Goal: Complete application form: Complete application form

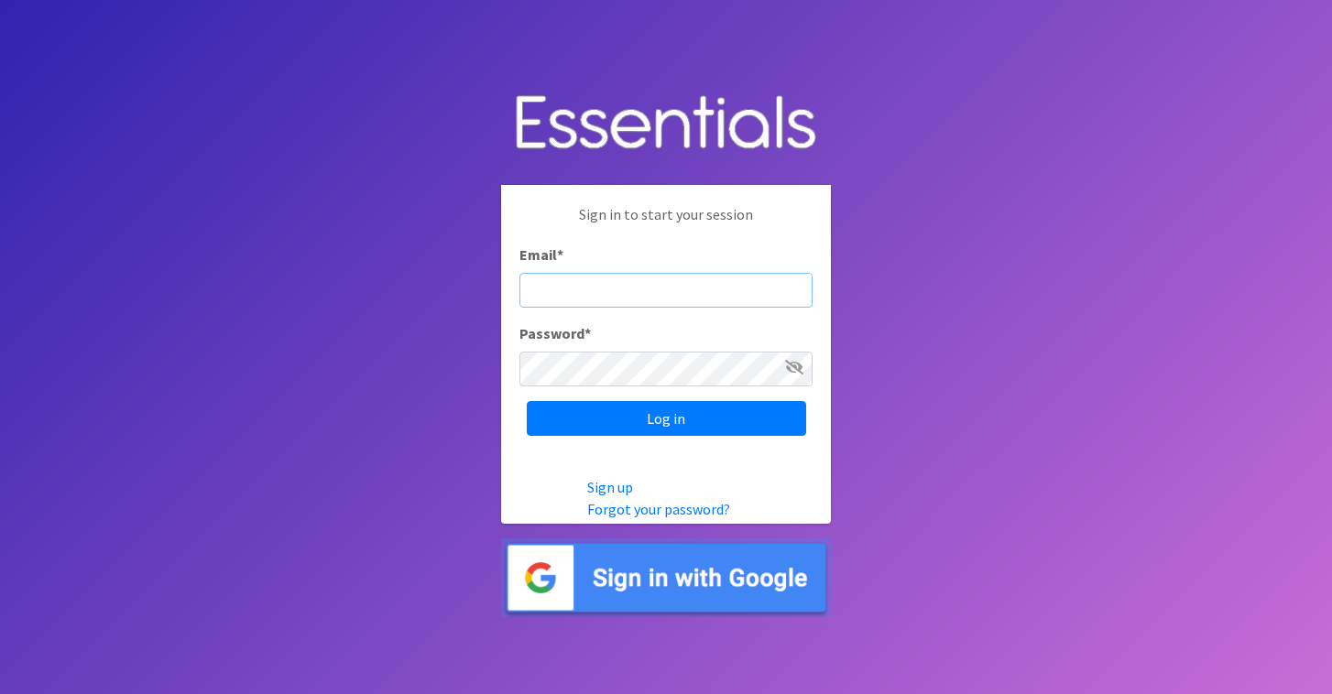
type input "[EMAIL_ADDRESS][DOMAIN_NAME]"
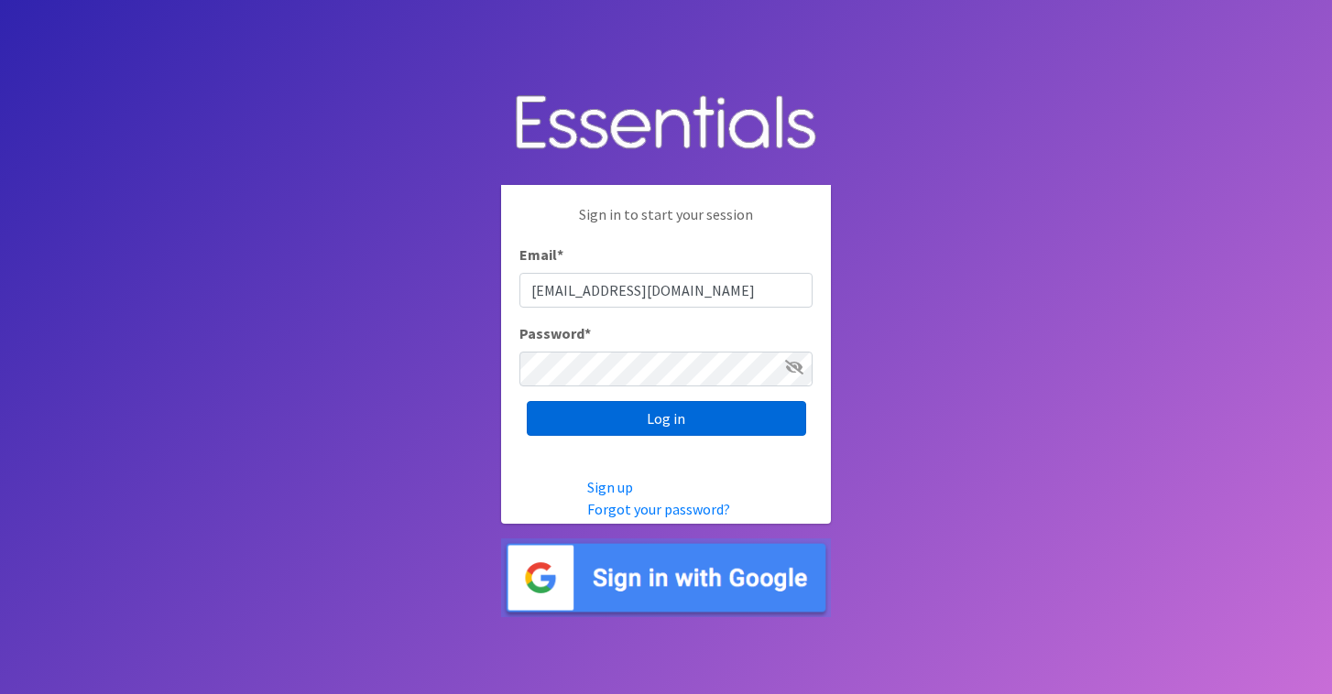
click at [651, 412] on input "Log in" at bounding box center [666, 418] width 279 height 35
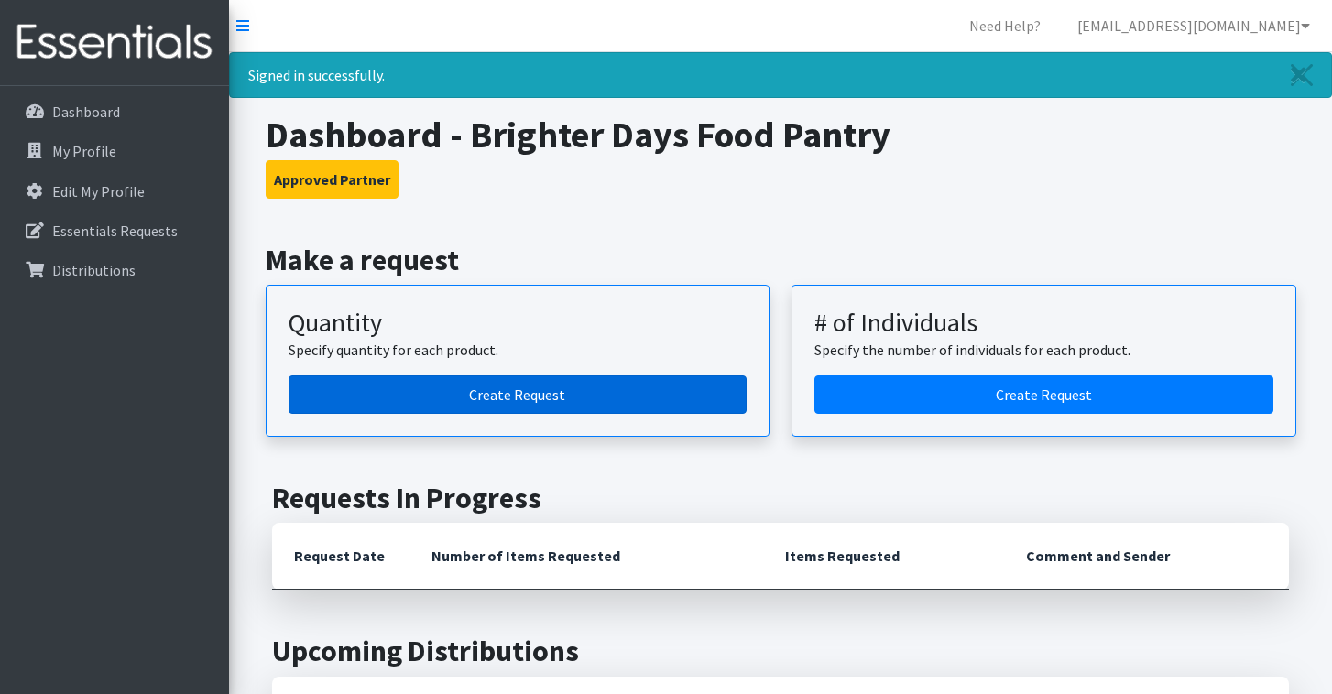
click at [496, 394] on link "Create Request" at bounding box center [518, 395] width 459 height 38
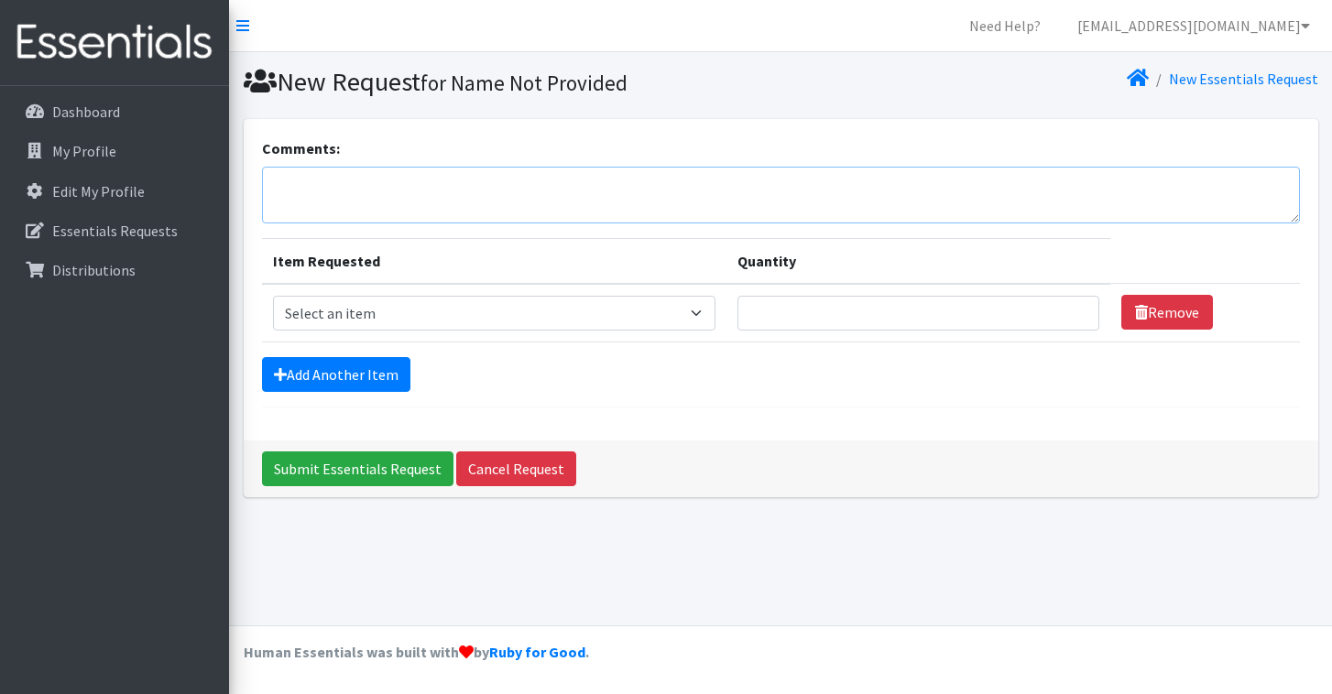
click at [329, 180] on textarea "Comments:" at bounding box center [781, 195] width 1038 height 57
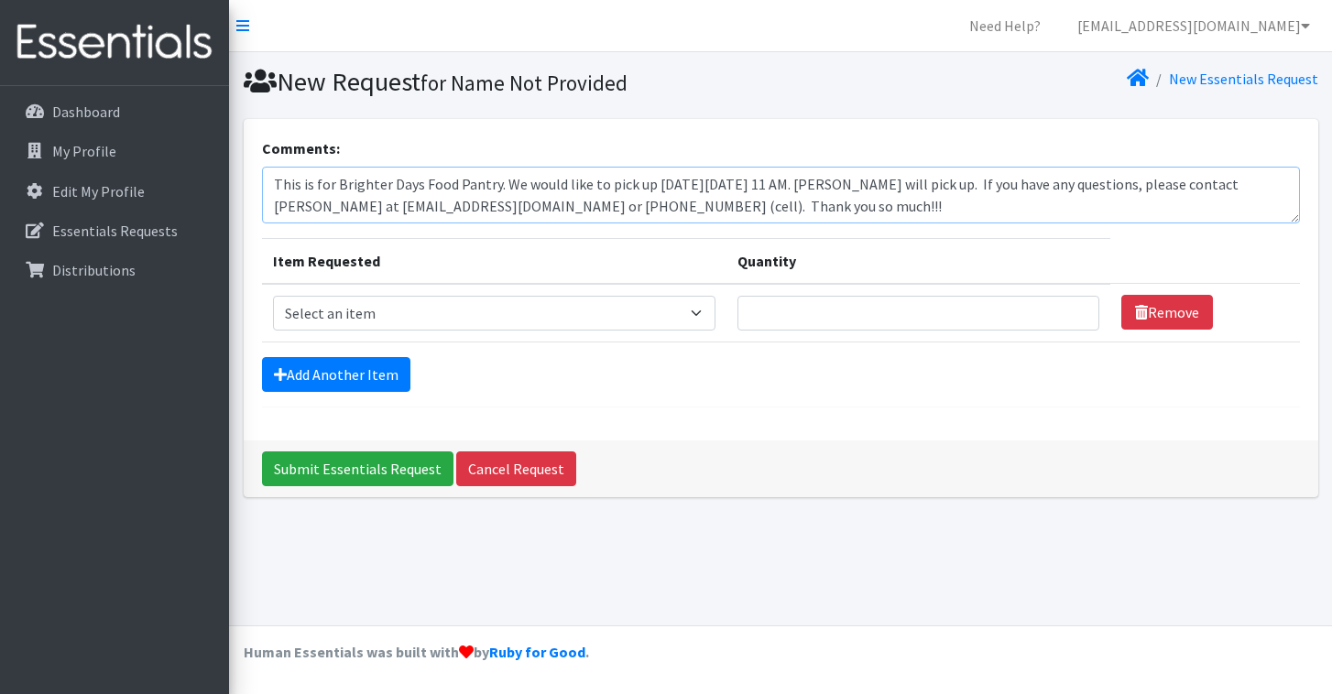
type textarea "This is for Brighter Days Food Pantry. We would like to pick up [DATE][DATE] 11…"
select select "459"
click at [344, 375] on link "Add Another Item" at bounding box center [336, 374] width 148 height 35
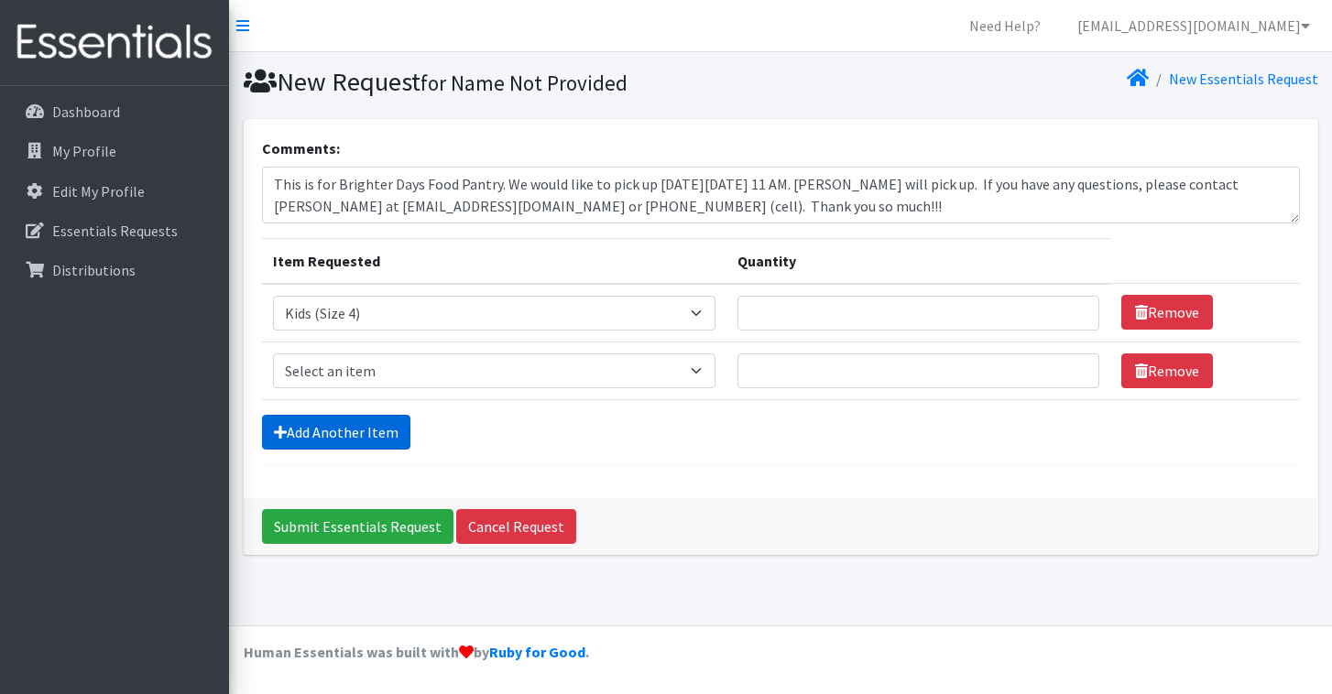
click at [331, 435] on link "Add Another Item" at bounding box center [336, 432] width 148 height 35
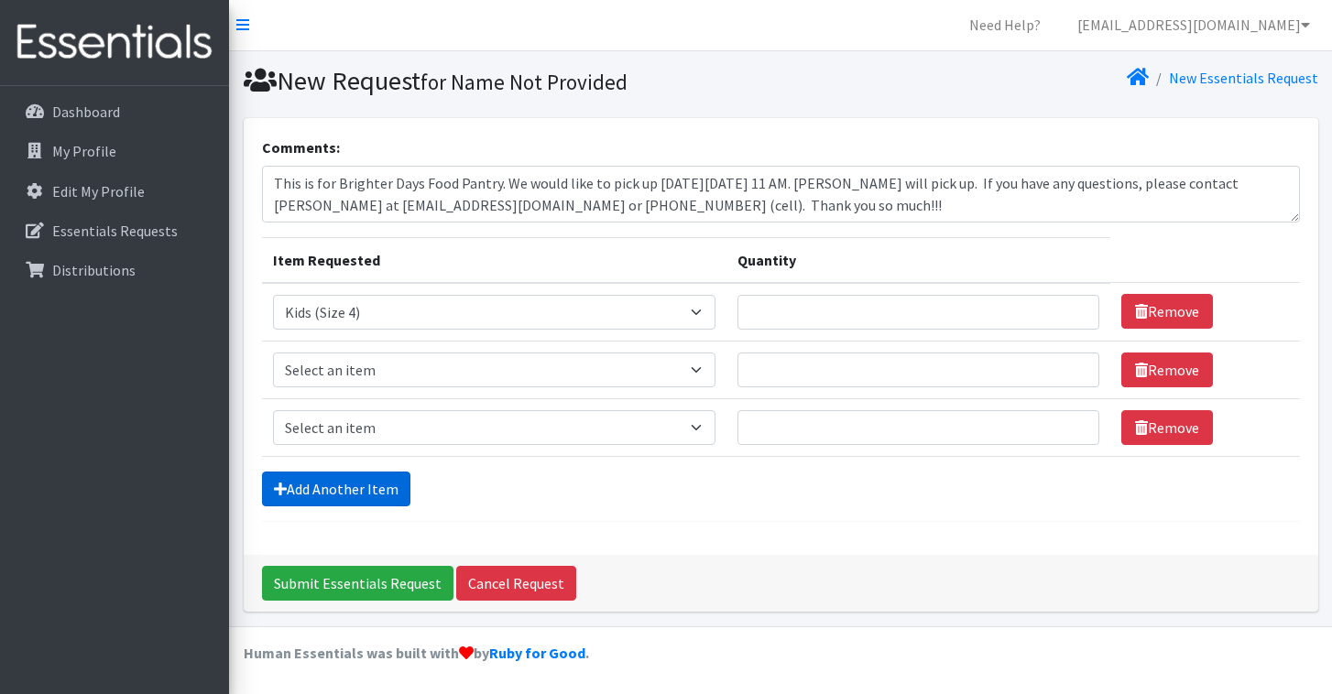
click at [324, 489] on link "Add Another Item" at bounding box center [336, 489] width 148 height 35
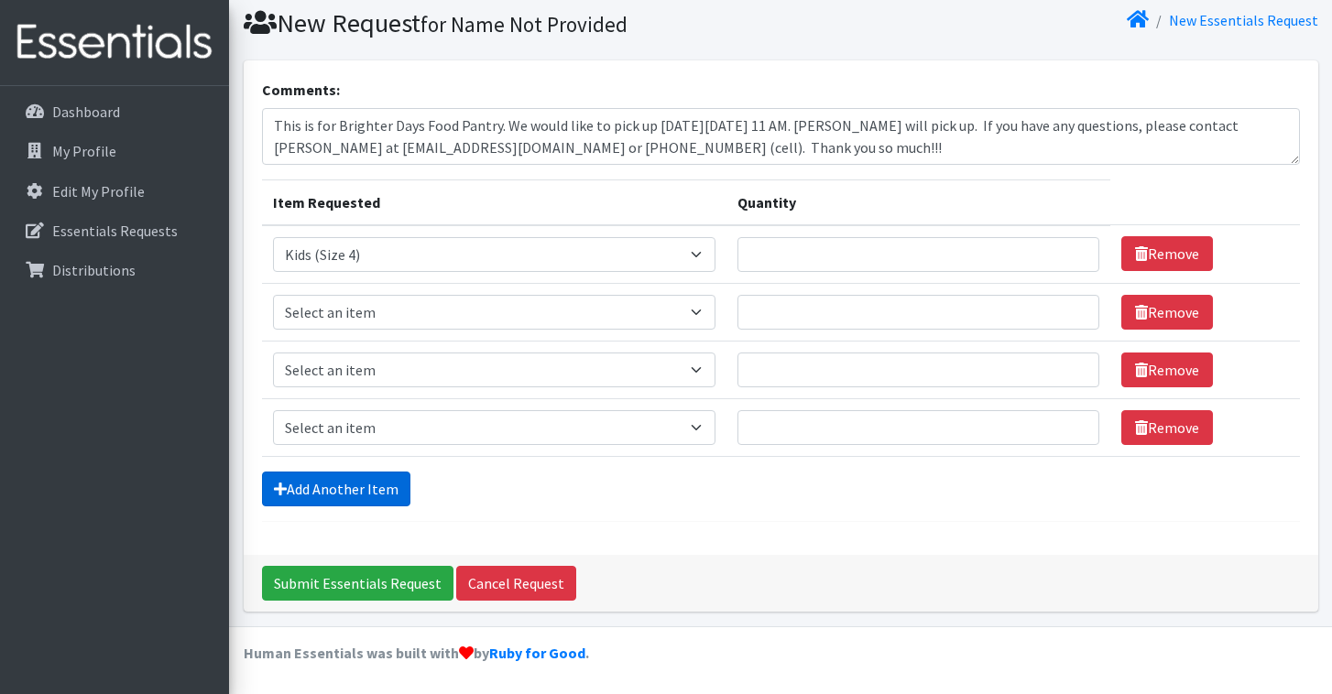
click at [321, 487] on link "Add Another Item" at bounding box center [336, 489] width 148 height 35
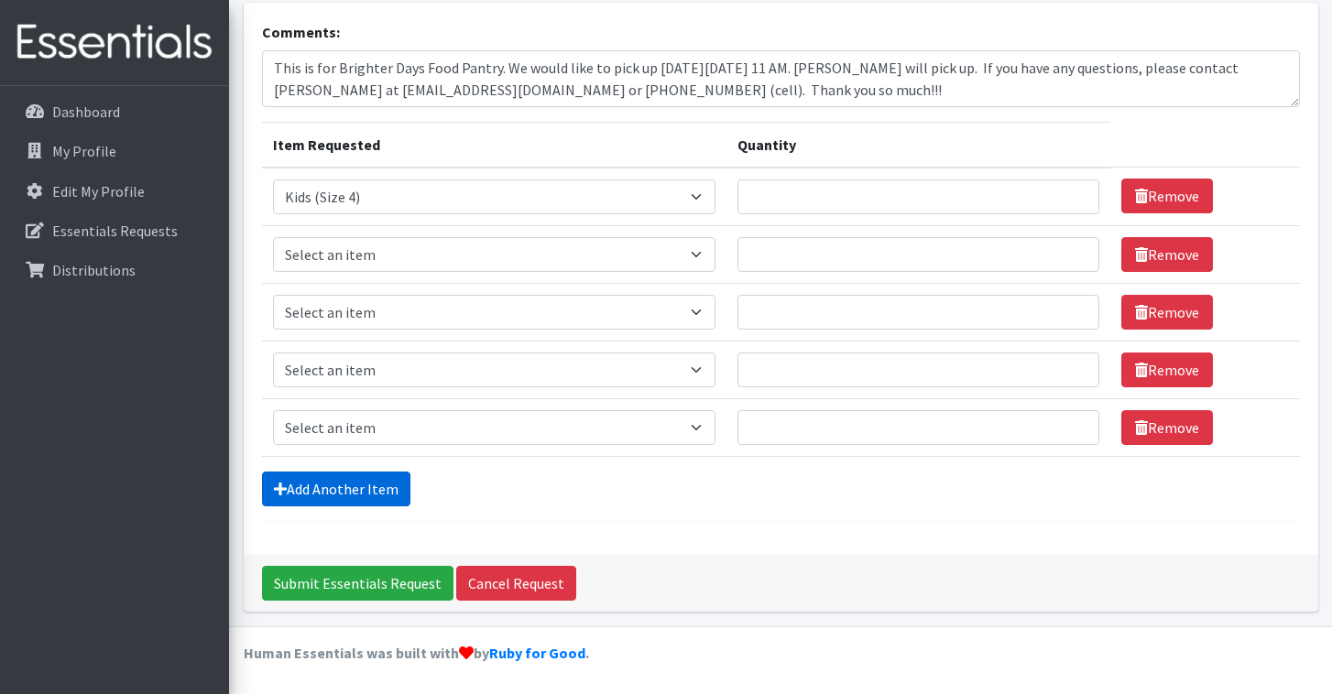
click at [321, 487] on link "Add Another Item" at bounding box center [336, 489] width 148 height 35
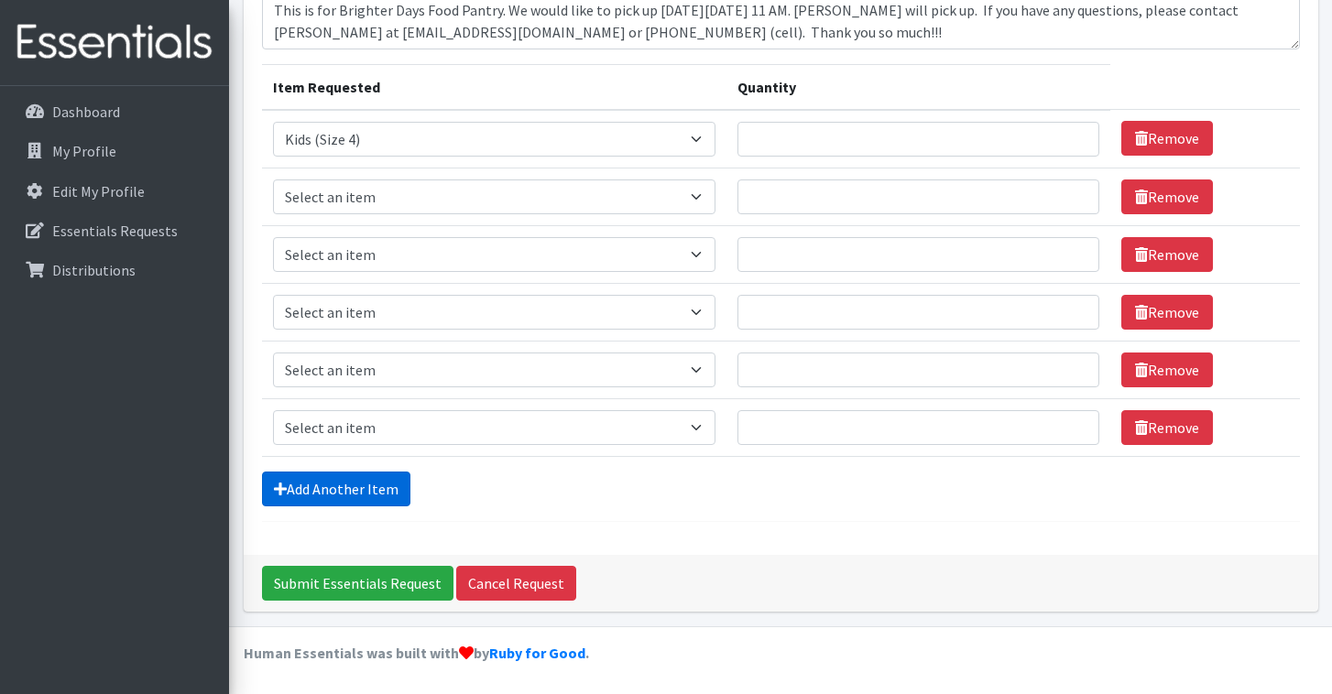
click at [321, 487] on link "Add Another Item" at bounding box center [336, 489] width 148 height 35
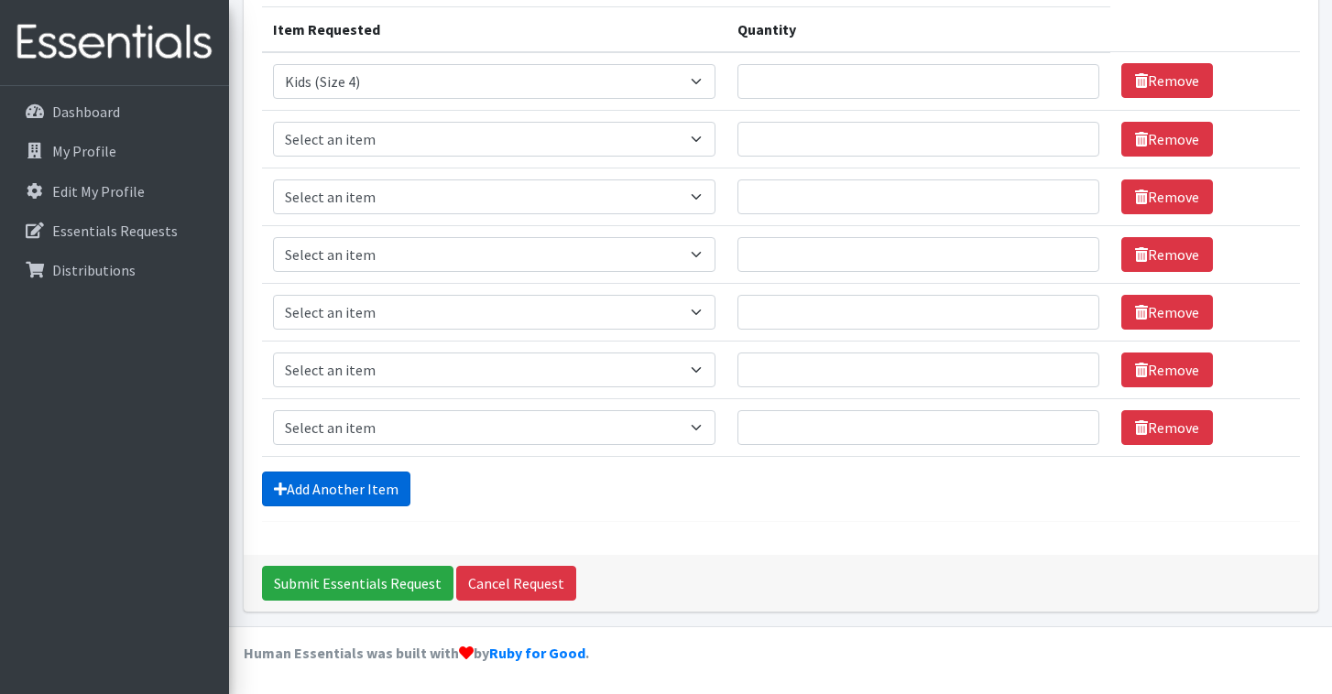
click at [321, 487] on link "Add Another Item" at bounding box center [336, 489] width 148 height 35
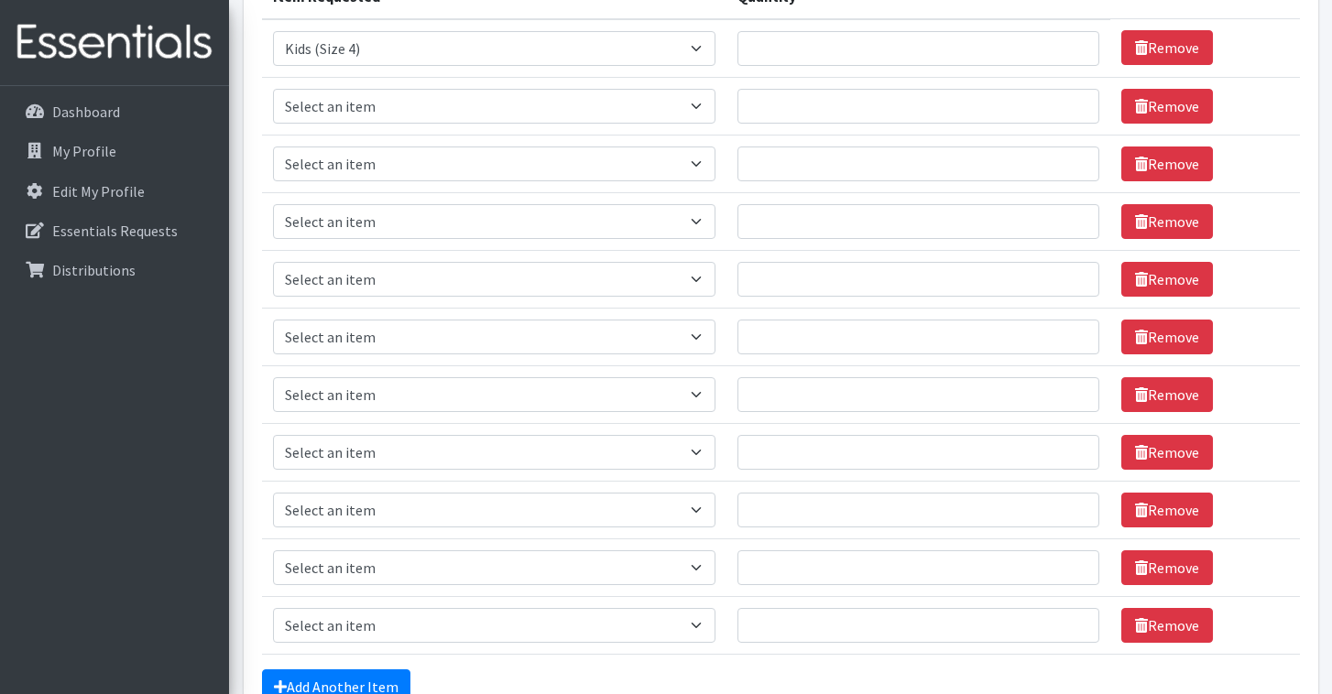
scroll to position [260, 0]
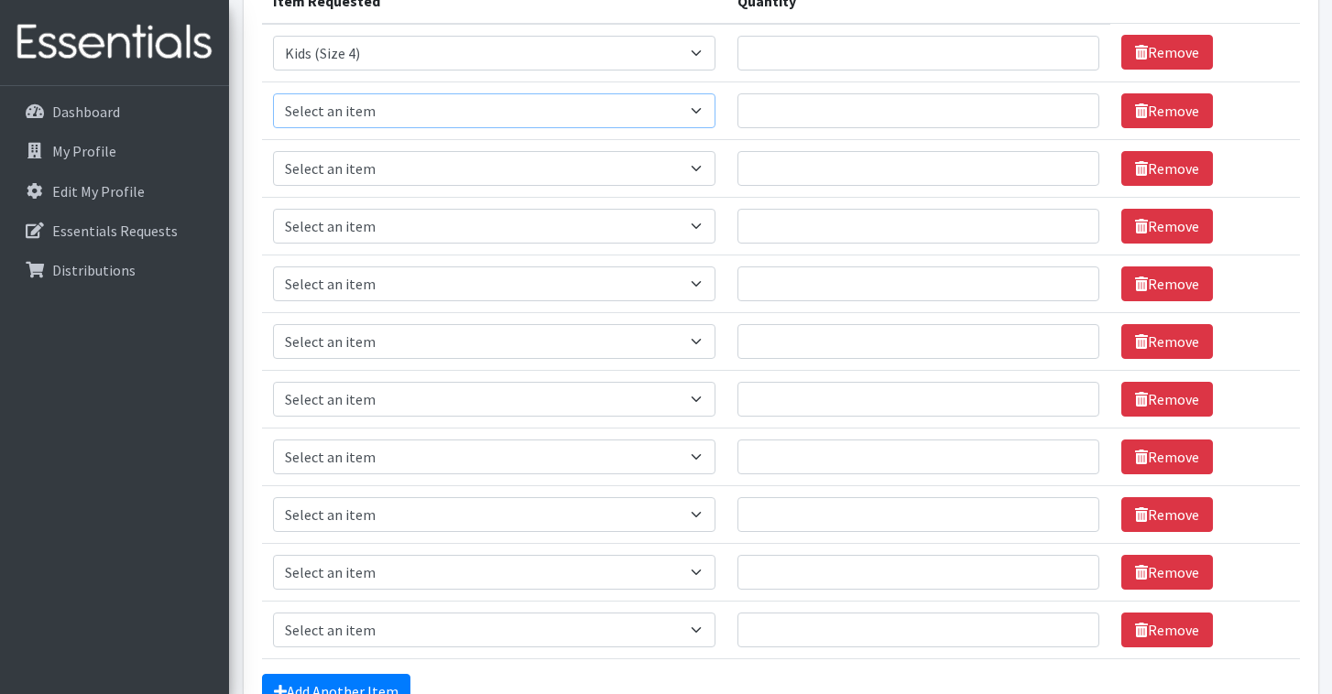
select select "460"
select select "462"
select select "1683"
select select "434"
select select "1535"
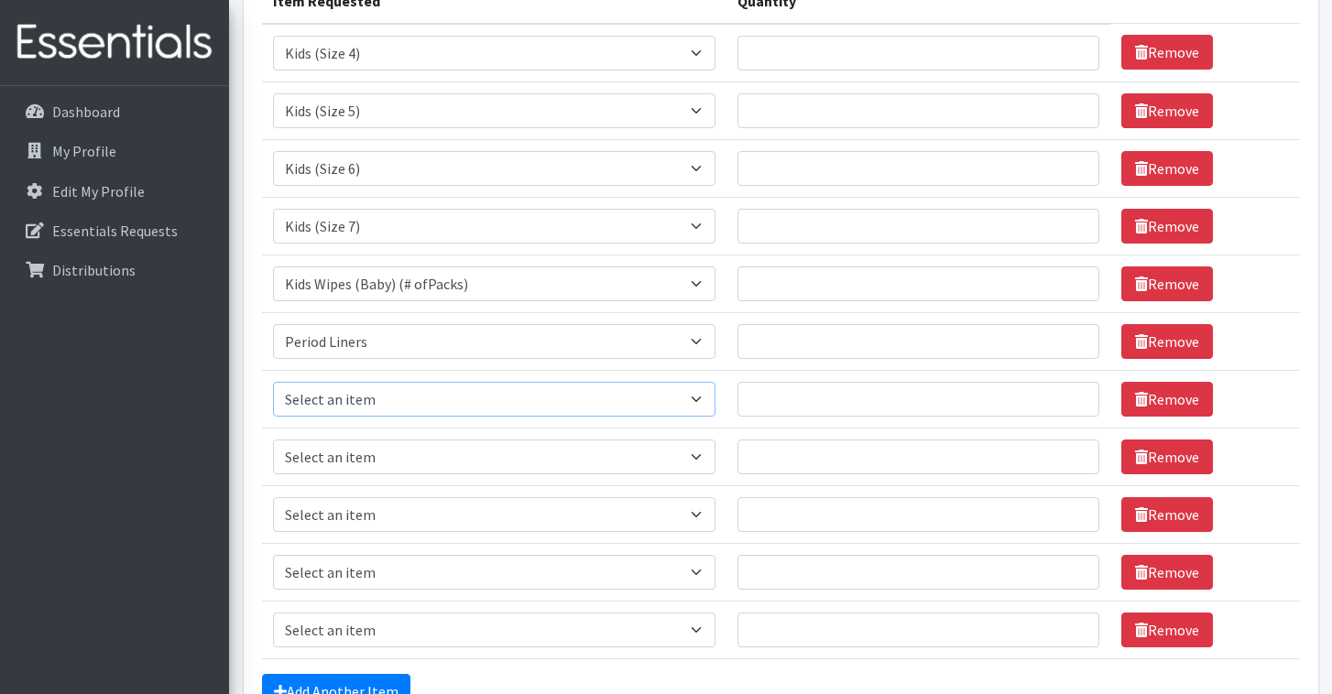
select select "1534"
select select "1536"
select select "444"
select select "445"
select select "446"
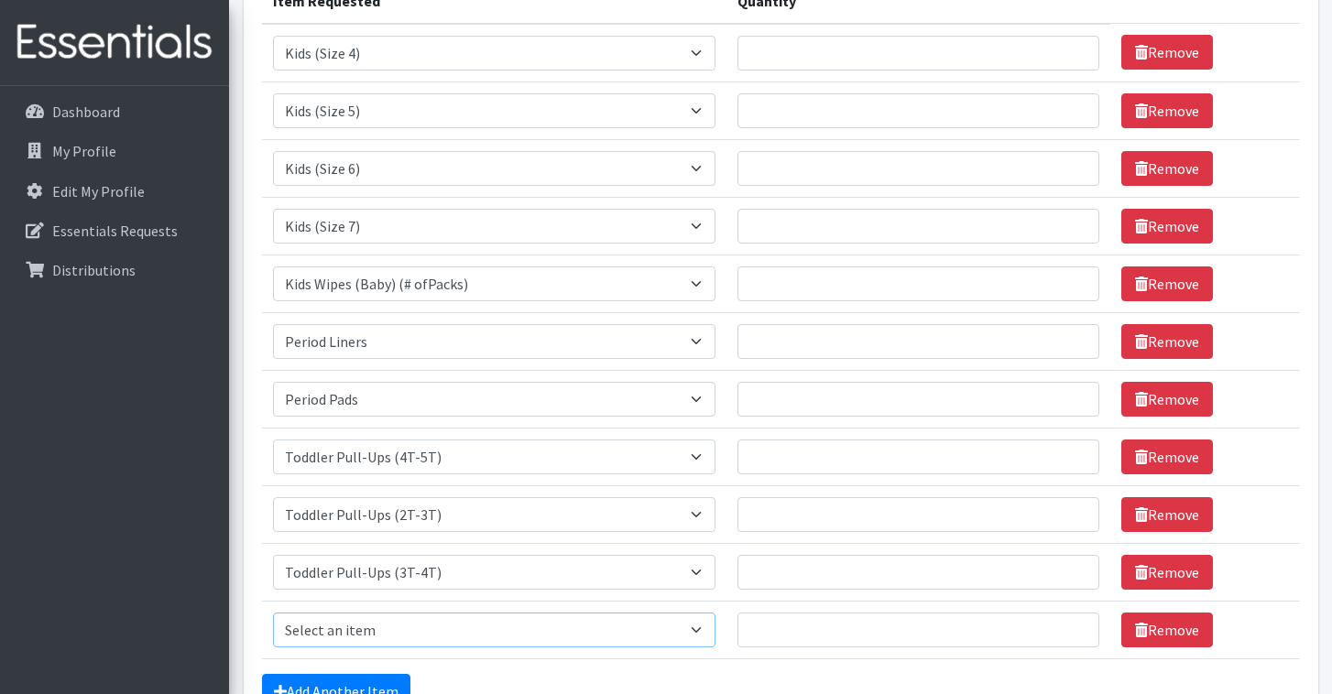
select select "456"
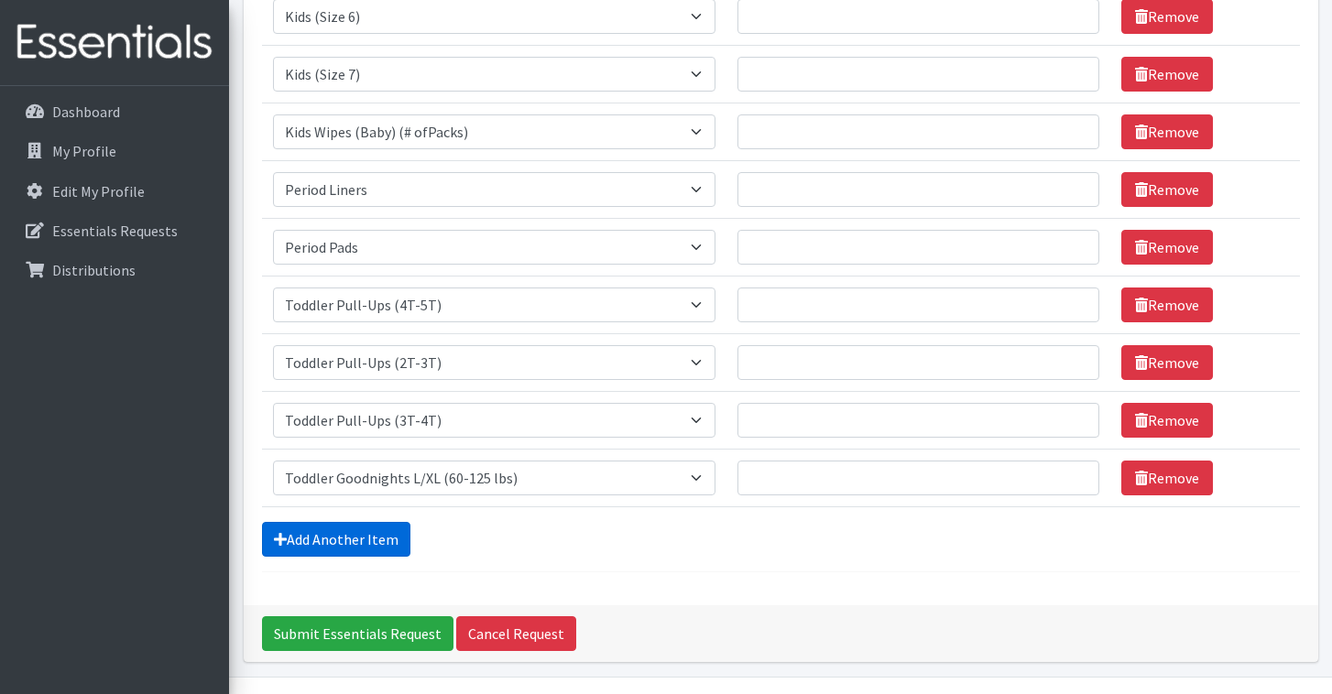
click at [336, 533] on link "Add Another Item" at bounding box center [336, 539] width 148 height 35
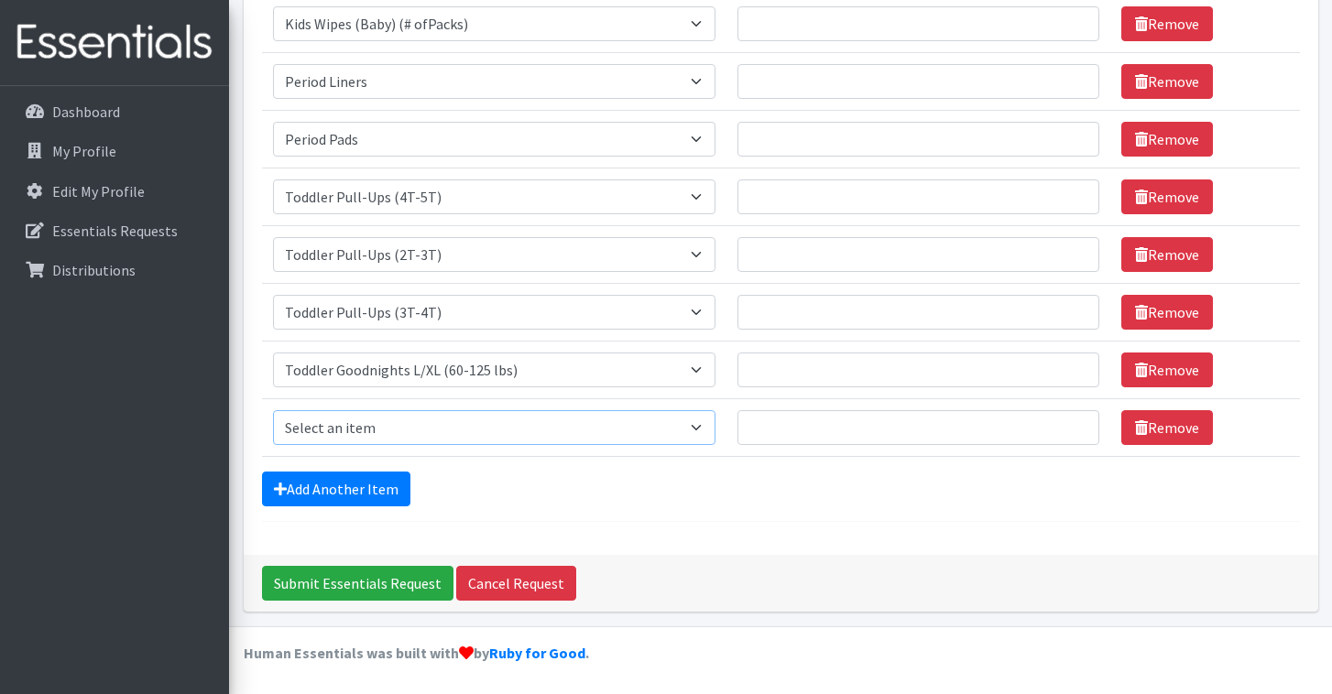
select select "436"
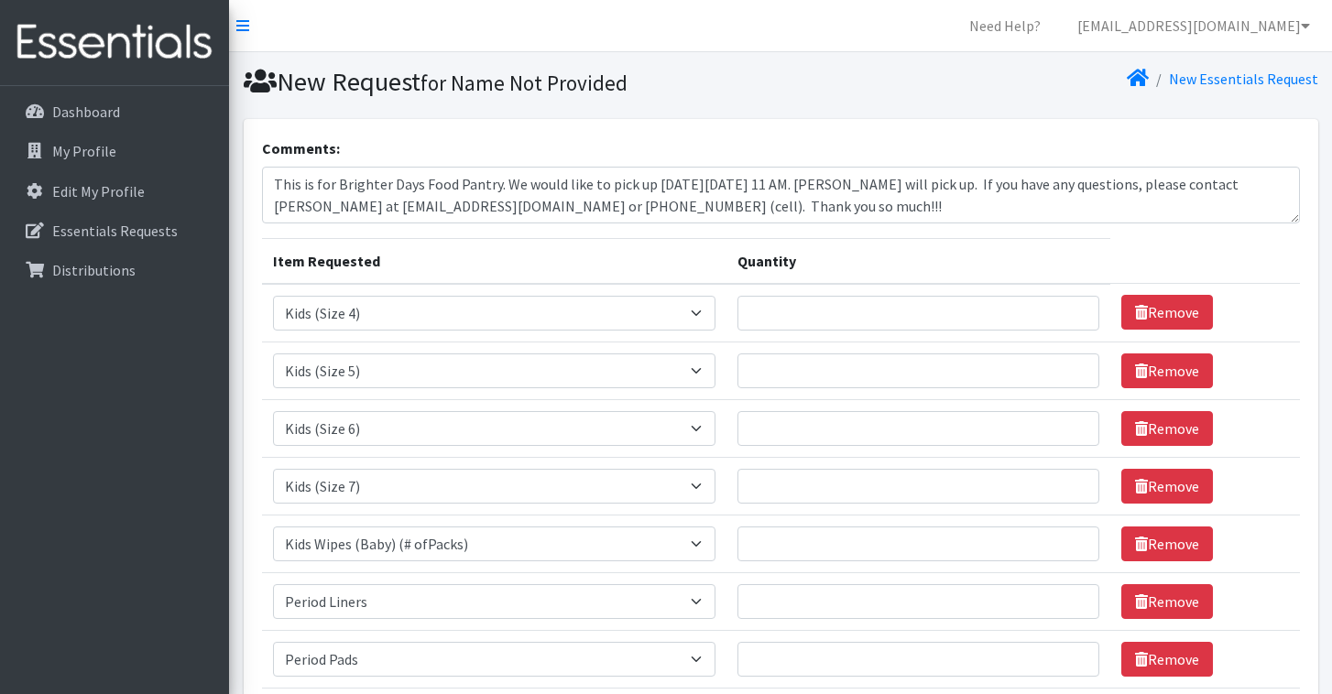
scroll to position [0, 0]
type input "1"
click at [1077, 312] on input "1" at bounding box center [918, 313] width 362 height 35
click at [768, 487] on input "Quantity" at bounding box center [918, 486] width 362 height 35
type input "1000"
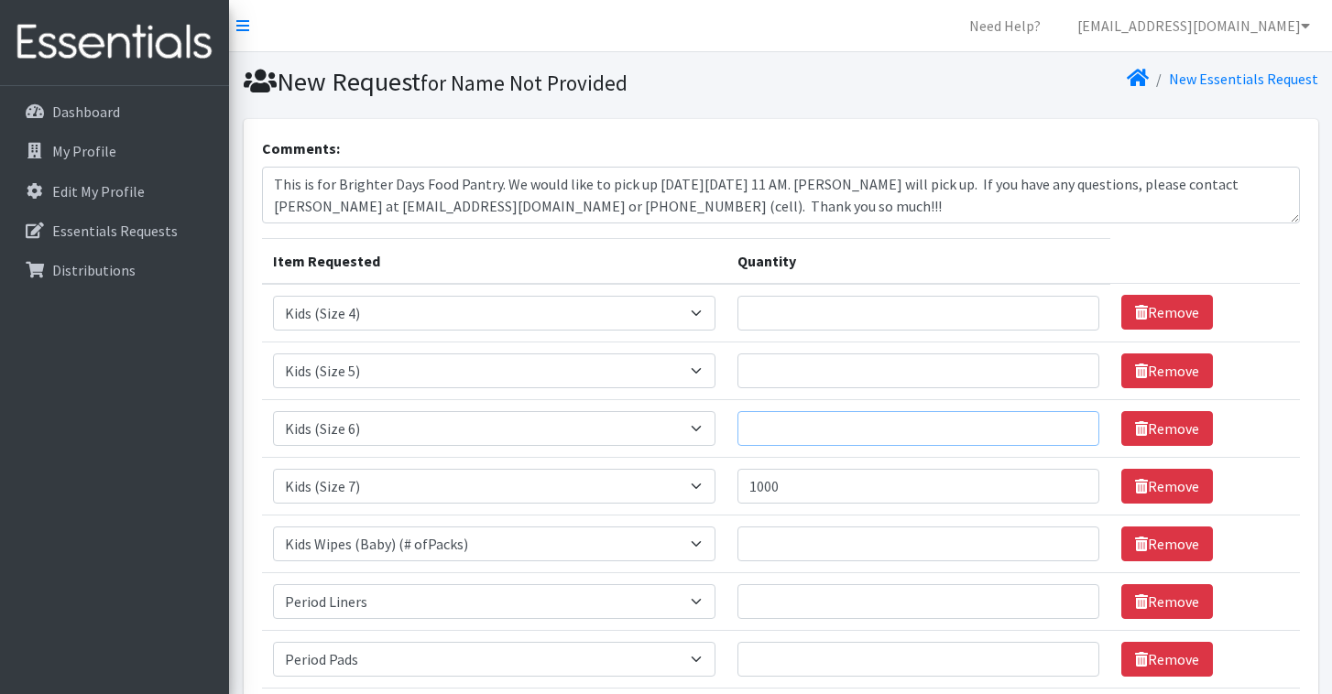
click at [816, 425] on input "Quantity" at bounding box center [918, 428] width 362 height 35
type input "2000"
click at [788, 366] on input "Quantity" at bounding box center [918, 371] width 362 height 35
type input "1000"
click at [780, 311] on input "Quantity" at bounding box center [918, 313] width 362 height 35
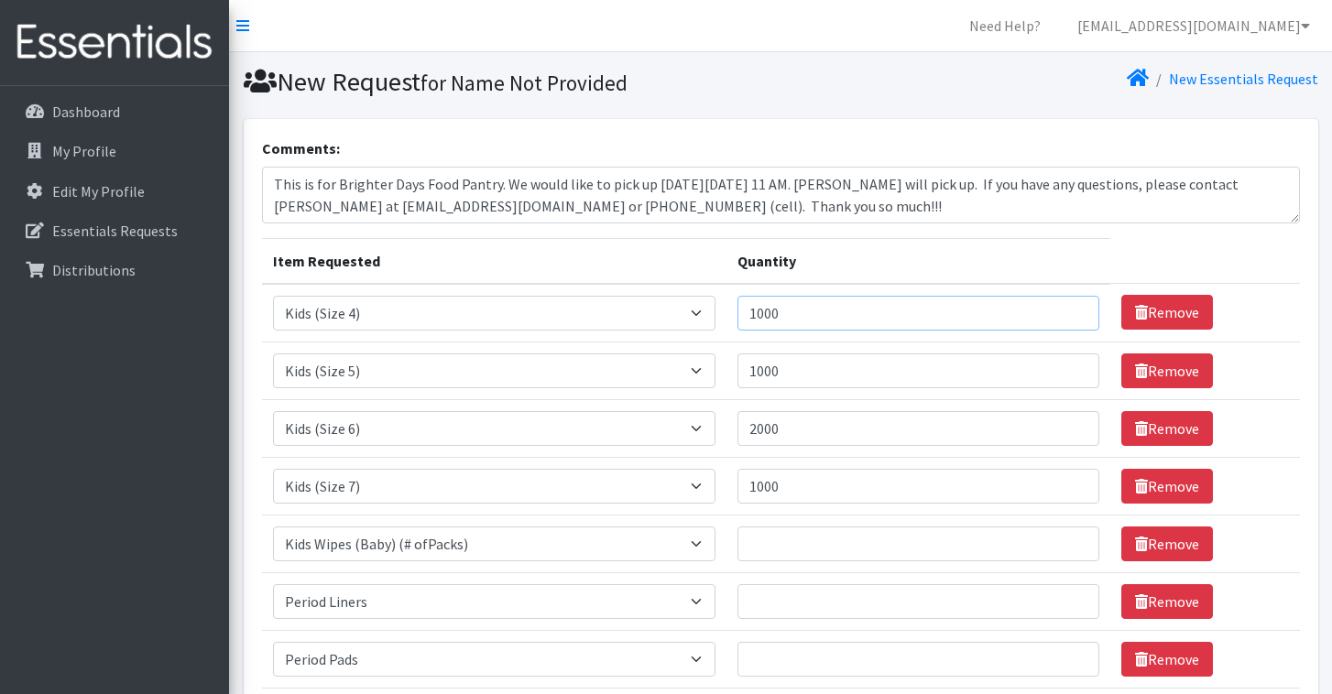
type input "1000"
click at [756, 539] on input "Quantity" at bounding box center [918, 544] width 362 height 35
type input "100"
click at [768, 605] on input "Quantity" at bounding box center [918, 601] width 362 height 35
type input "1000"
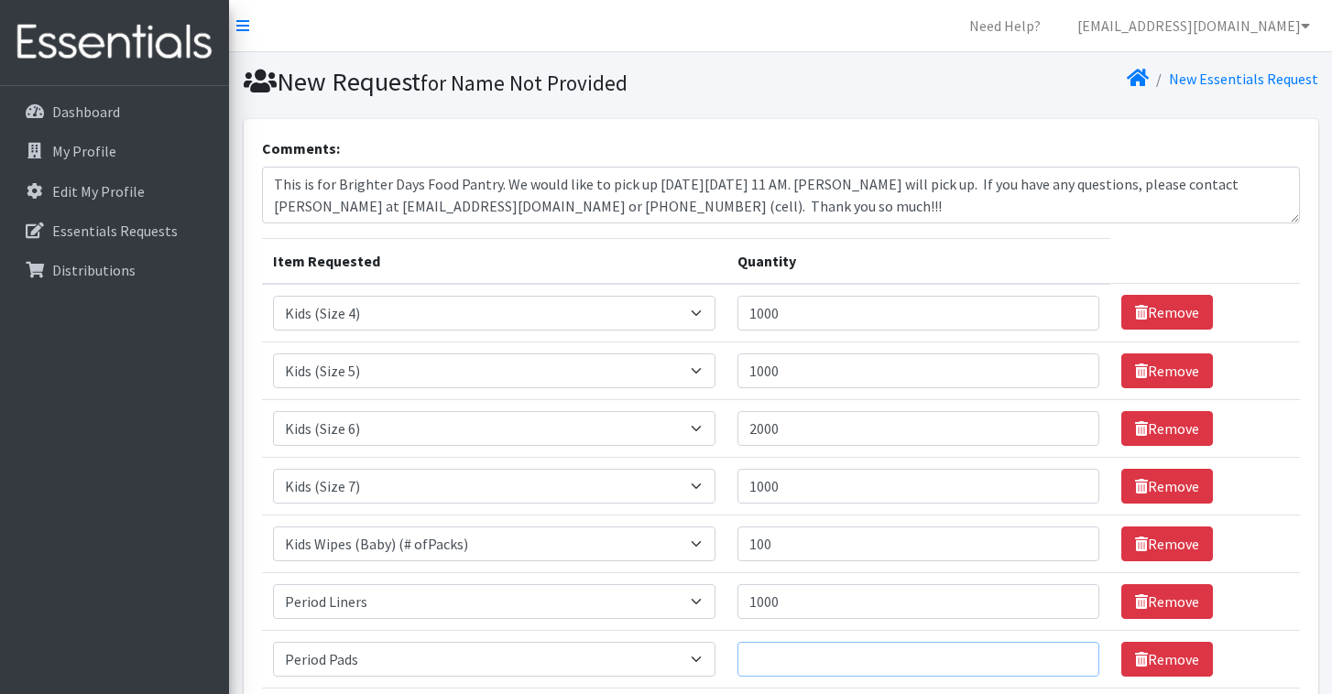
click at [879, 658] on input "Quantity" at bounding box center [918, 659] width 362 height 35
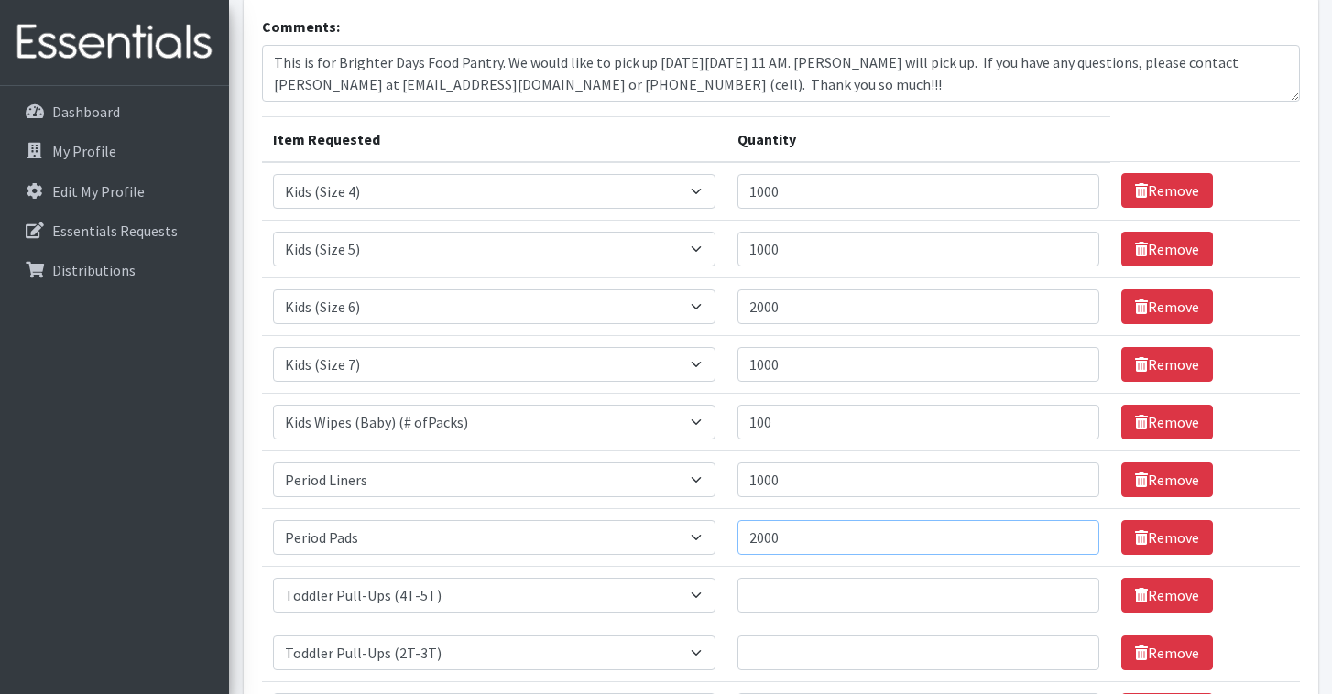
scroll to position [135, 0]
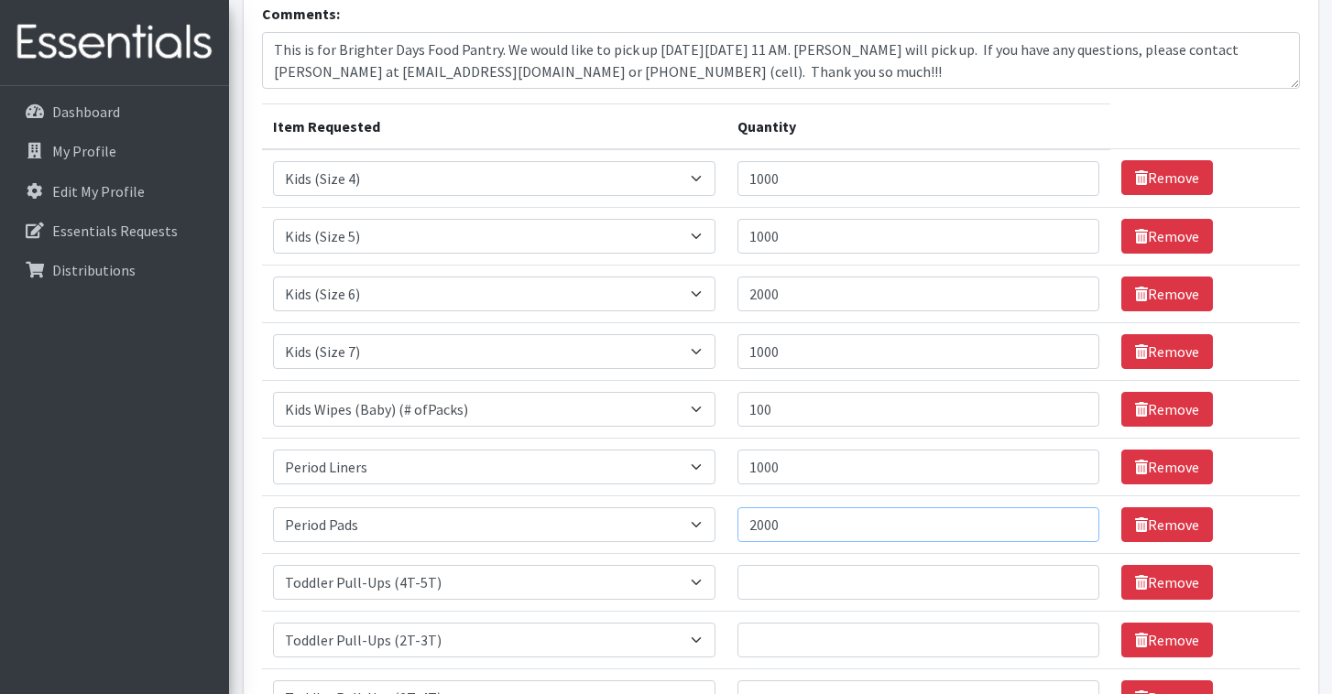
type input "2000"
click at [809, 582] on input "Quantity" at bounding box center [918, 582] width 362 height 35
type input "100"
click at [805, 640] on input "Quantity" at bounding box center [918, 640] width 362 height 35
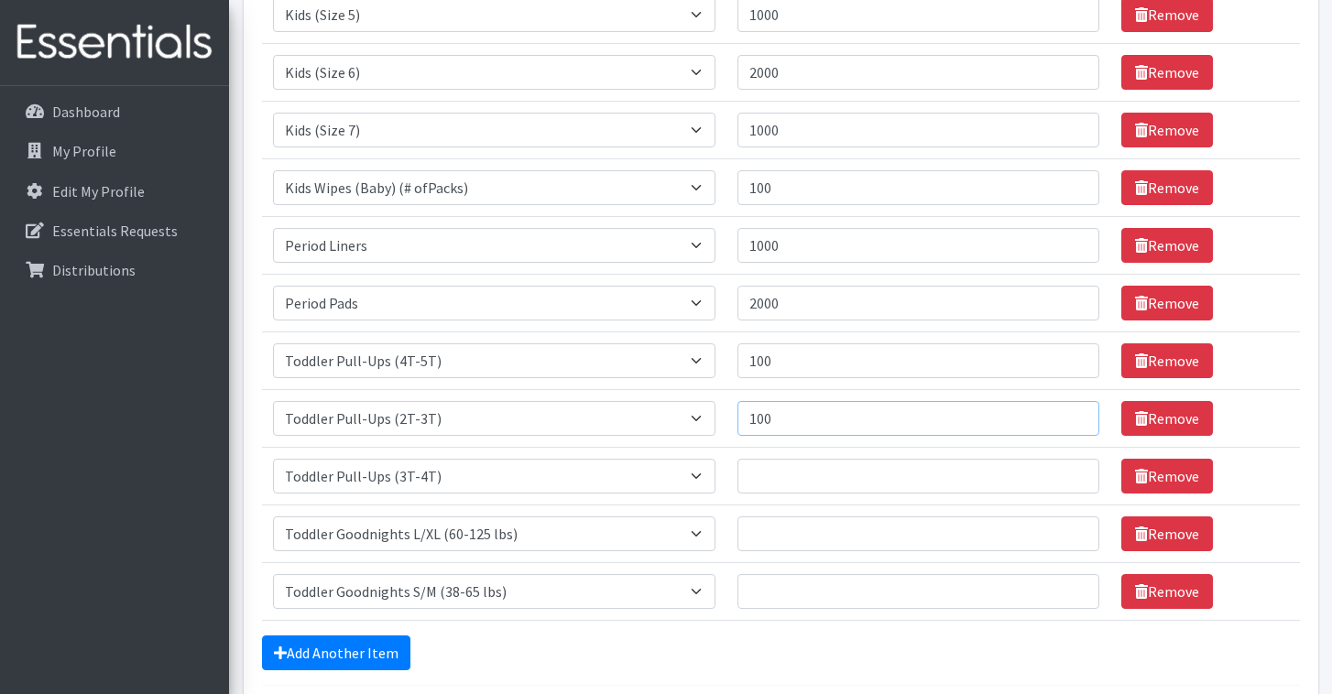
scroll to position [368, 0]
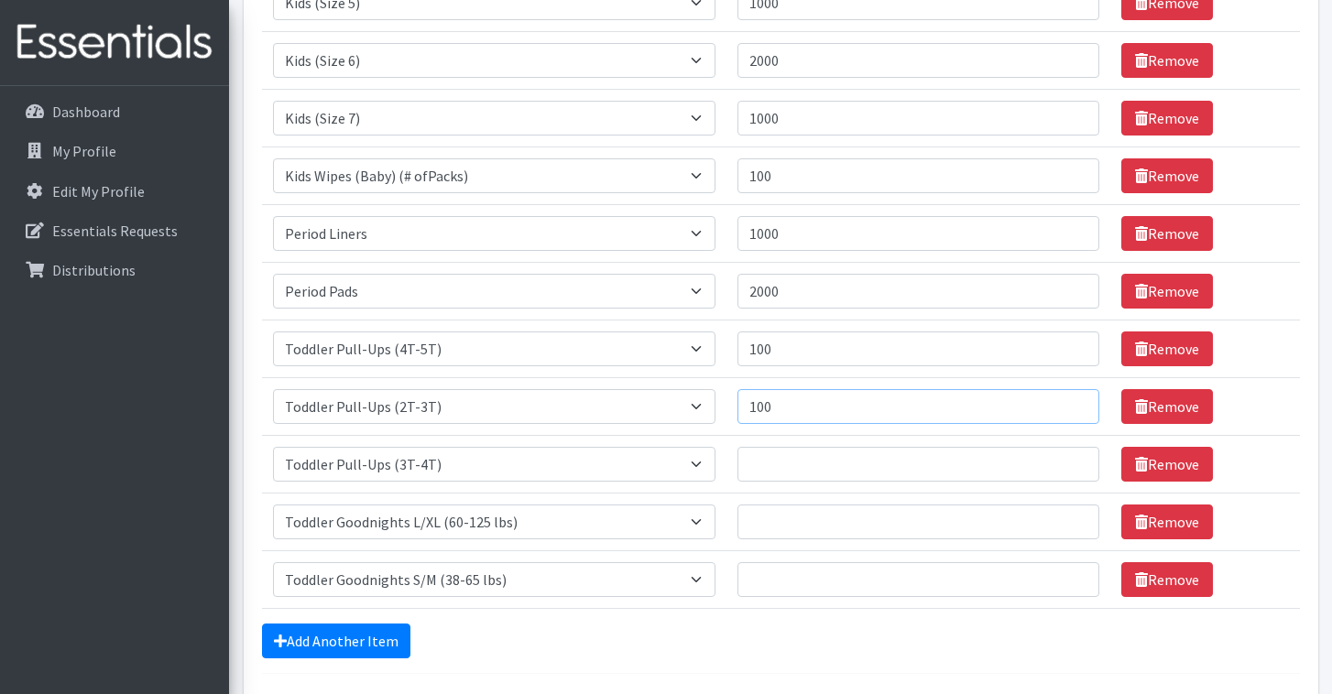
type input "100"
click at [759, 458] on input "Quantity" at bounding box center [918, 464] width 362 height 35
type input "100"
click at [773, 529] on input "Quantity" at bounding box center [918, 522] width 362 height 35
type input "500"
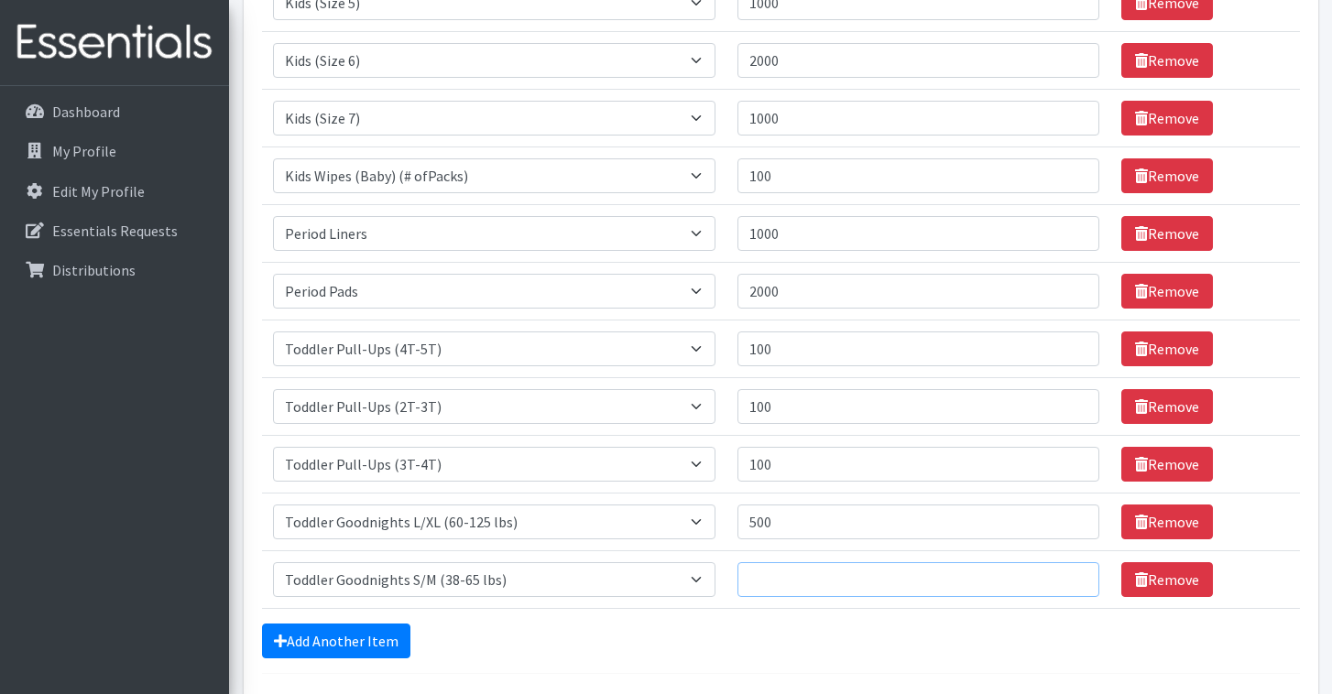
click at [766, 579] on input "Quantity" at bounding box center [918, 579] width 362 height 35
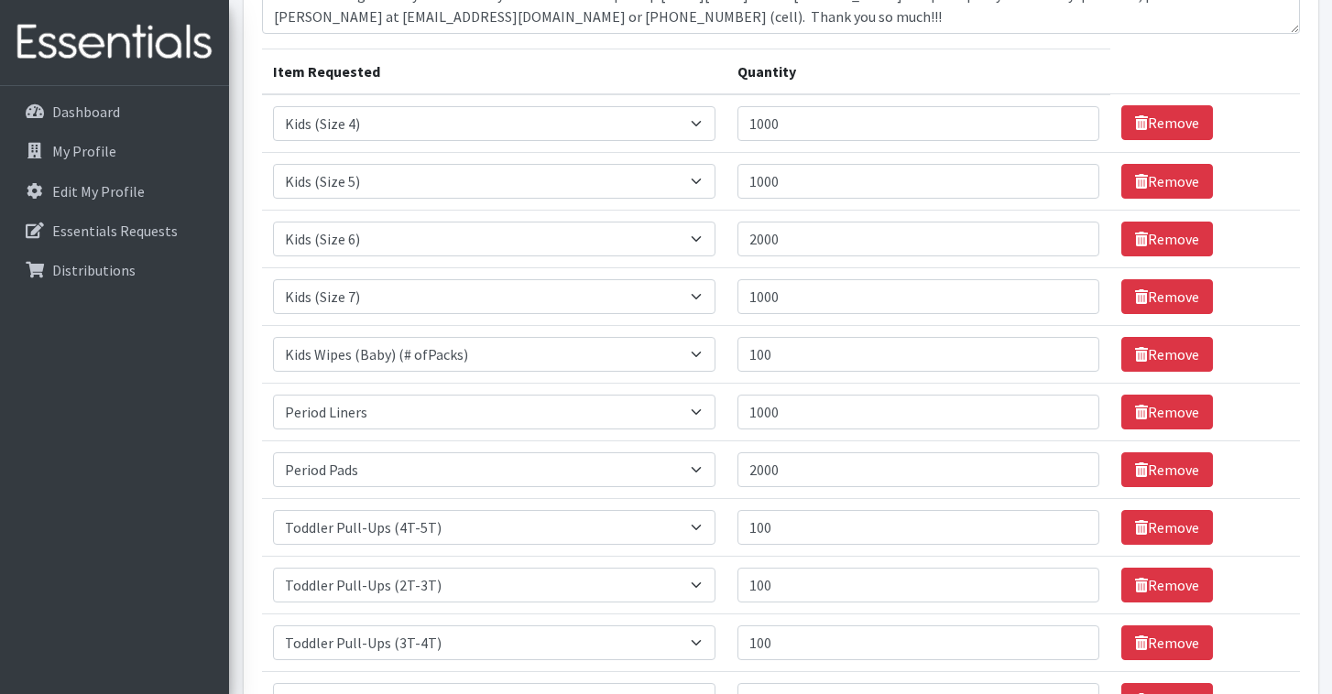
scroll to position [190, 0]
type input "500"
drag, startPoint x: 784, startPoint y: 409, endPoint x: 703, endPoint y: 409, distance: 81.5
click at [704, 408] on tr "Item Requested Select an item Baby Formula Kids (Newborn) Kids (Preemie) Kids (…" at bounding box center [781, 412] width 1038 height 58
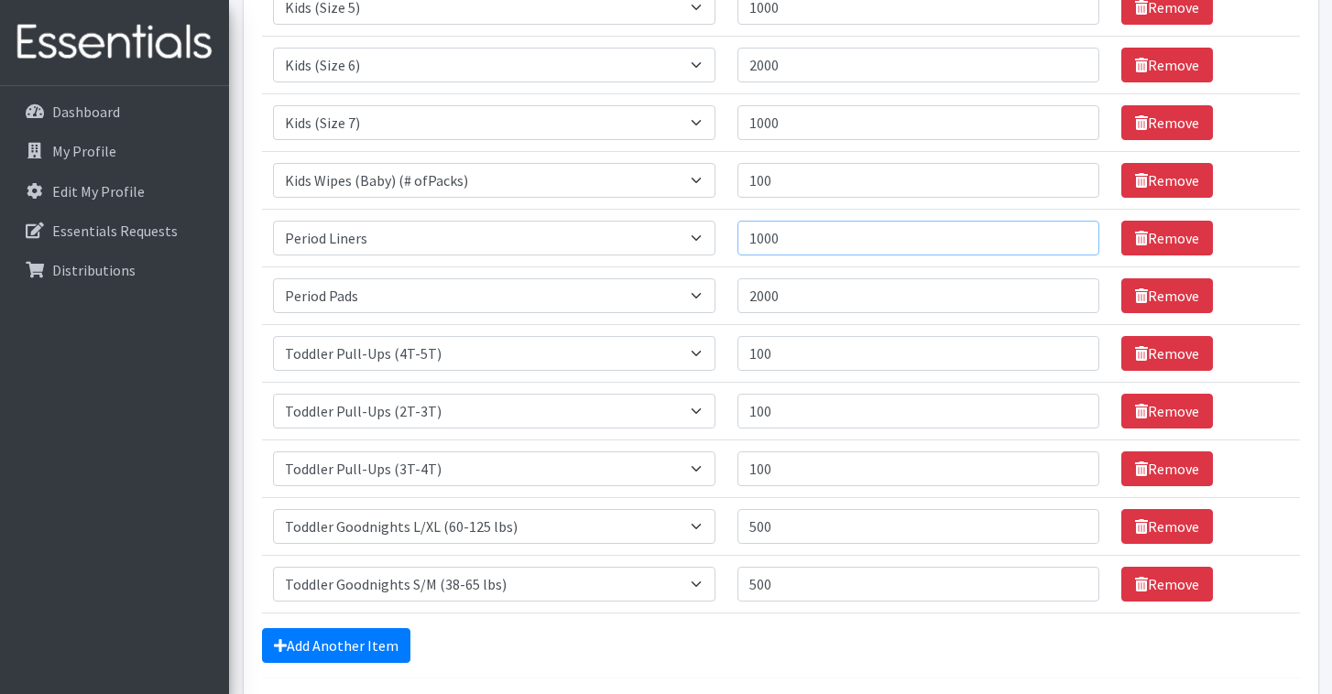
scroll to position [439, 0]
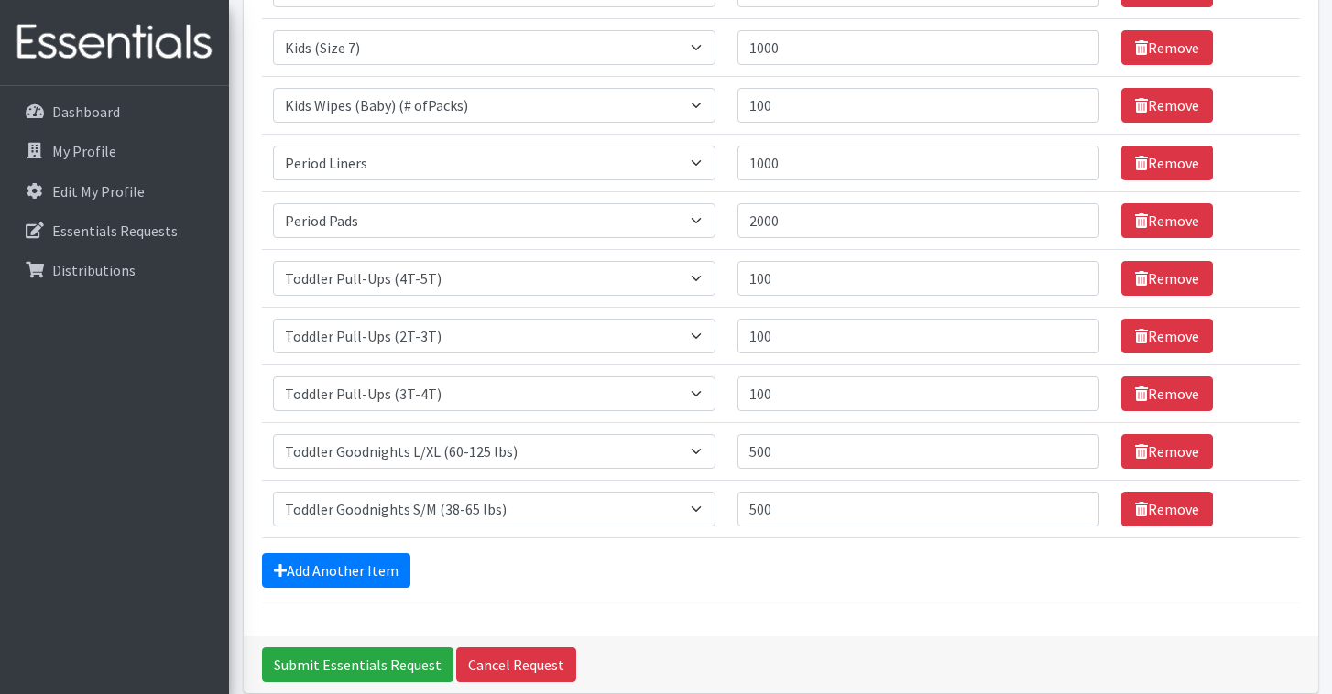
click at [773, 557] on div "Add Another Item" at bounding box center [781, 570] width 1038 height 35
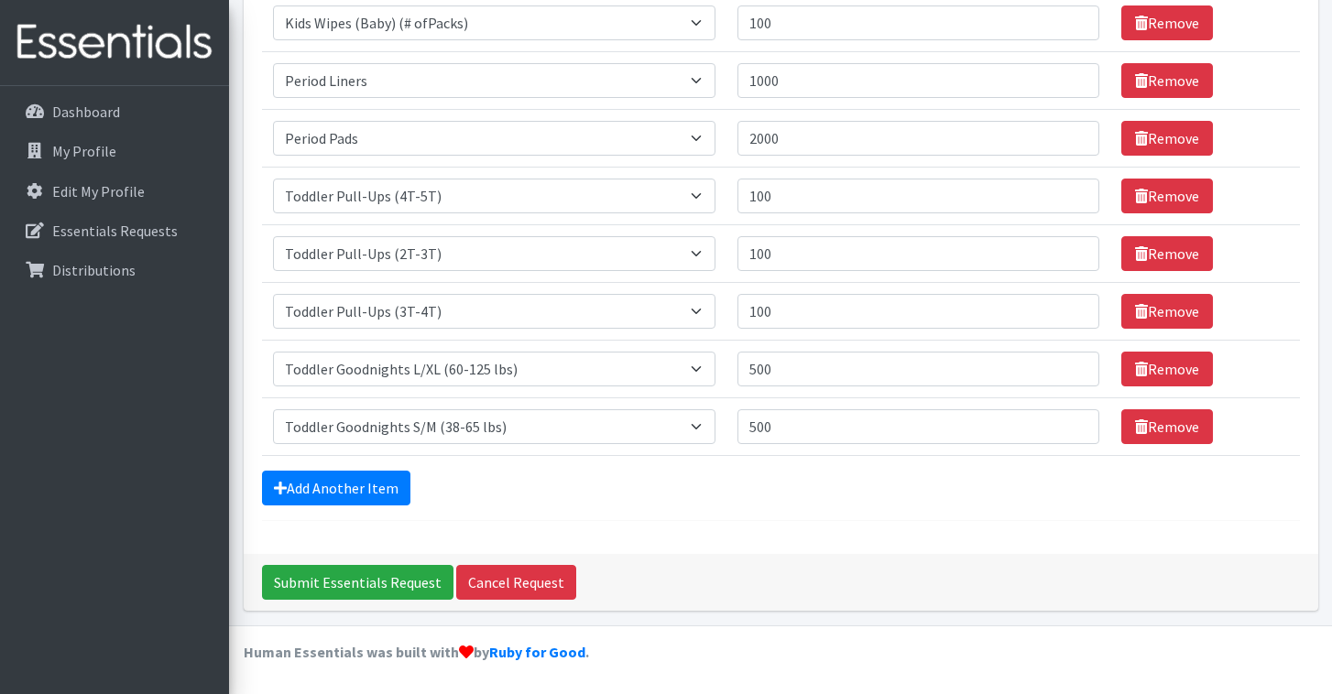
scroll to position [520, 0]
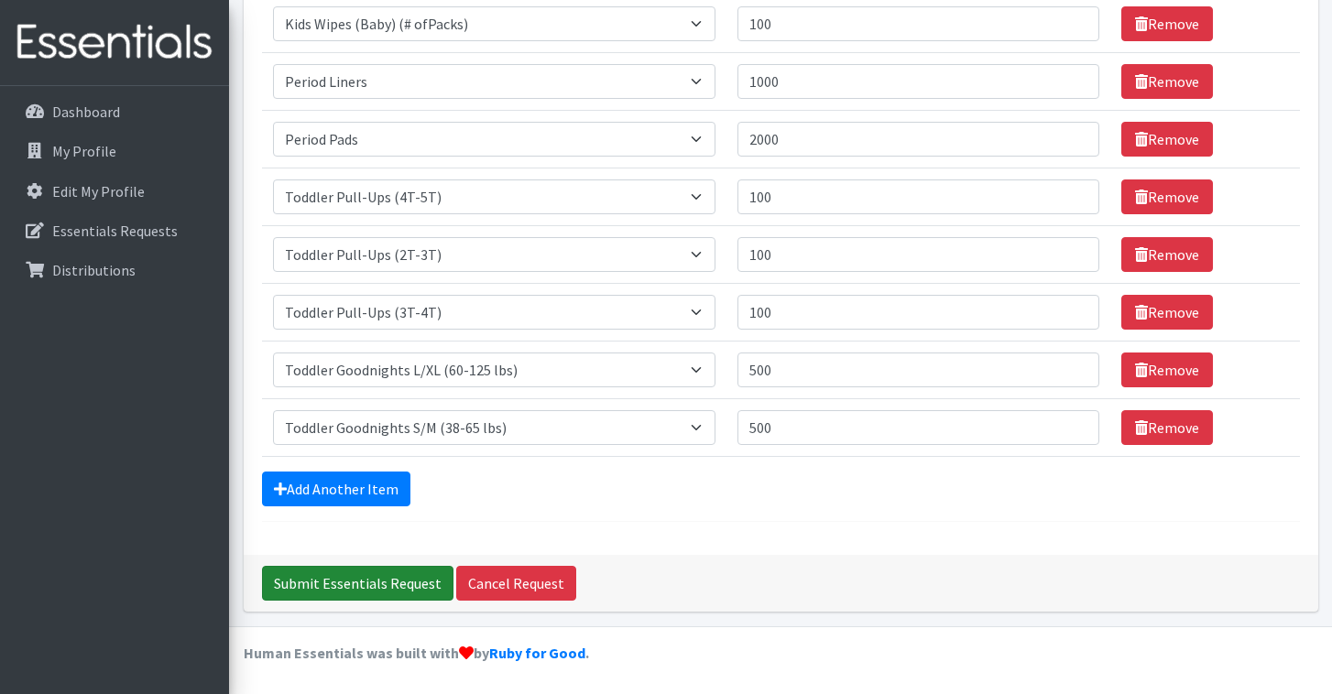
click at [363, 582] on input "Submit Essentials Request" at bounding box center [357, 583] width 191 height 35
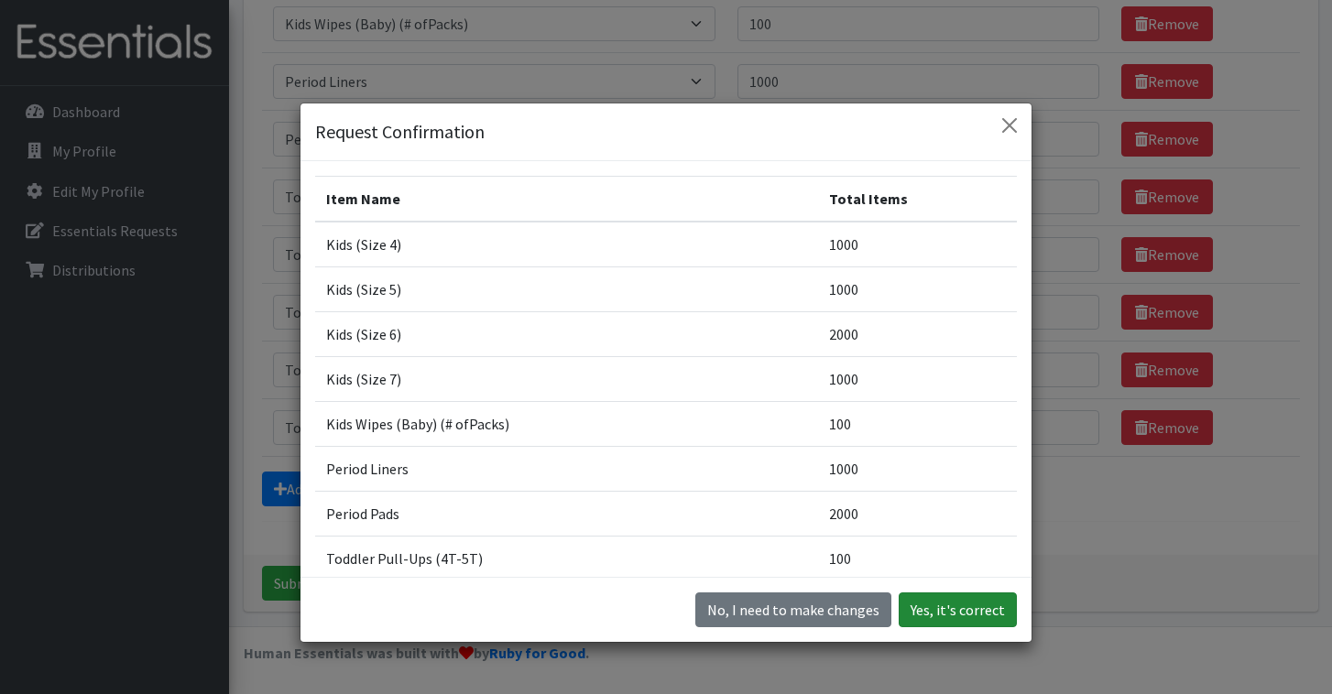
click at [963, 610] on button "Yes, it's correct" at bounding box center [958, 610] width 118 height 35
